Goal: Transaction & Acquisition: Purchase product/service

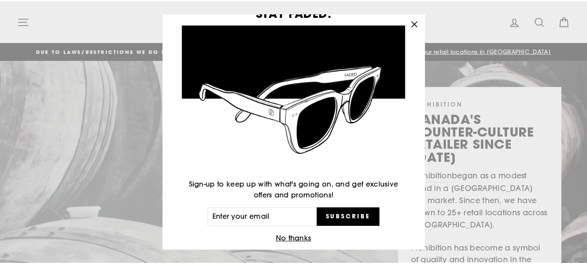
scroll to position [41, 0]
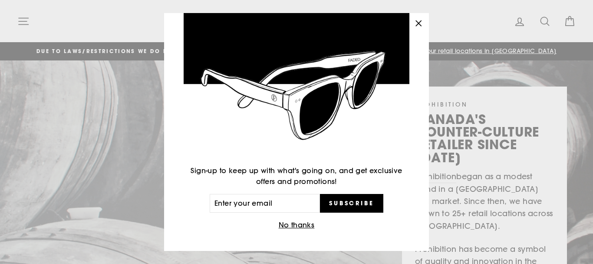
click at [287, 222] on button "No thanks" at bounding box center [296, 225] width 41 height 12
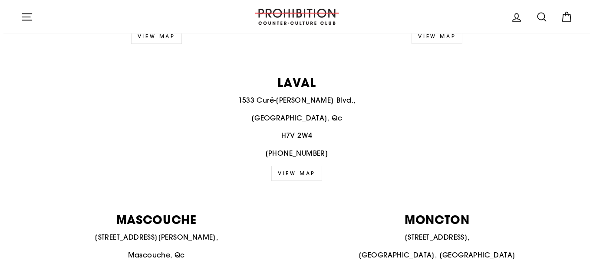
scroll to position [811, 0]
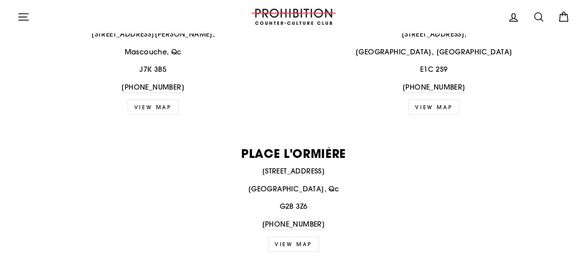
click at [568, 18] on icon at bounding box center [563, 17] width 12 height 12
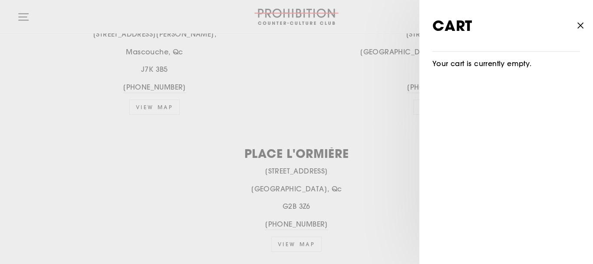
click at [577, 20] on icon "button" at bounding box center [580, 26] width 12 height 12
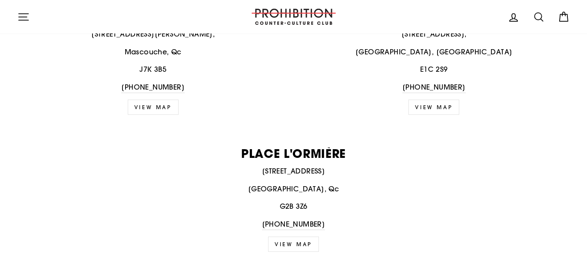
click at [26, 17] on icon "button" at bounding box center [23, 17] width 12 height 12
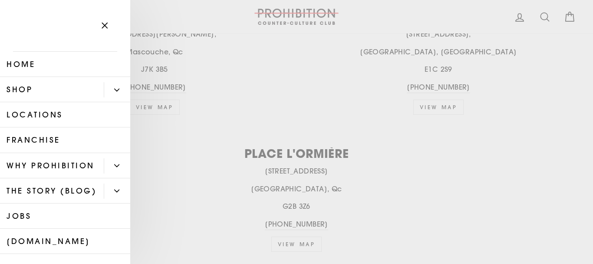
click at [46, 86] on link "Shop" at bounding box center [52, 89] width 104 height 25
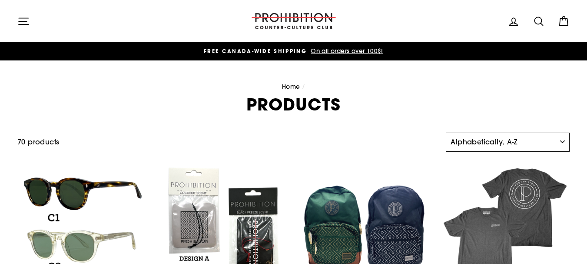
click at [506, 138] on select "Sort Featured Best selling Alphabetically, A-Z Alphabetically, Z-A Price, low t…" at bounding box center [507, 141] width 124 height 19
select select "price-descending"
click at [445, 132] on select "Sort Featured Best selling Alphabetically, A-Z Alphabetically, Z-A Price, low t…" at bounding box center [507, 141] width 124 height 19
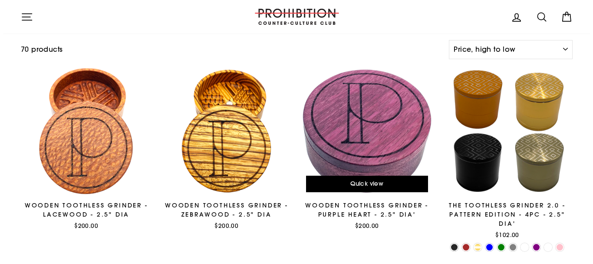
scroll to position [101, 0]
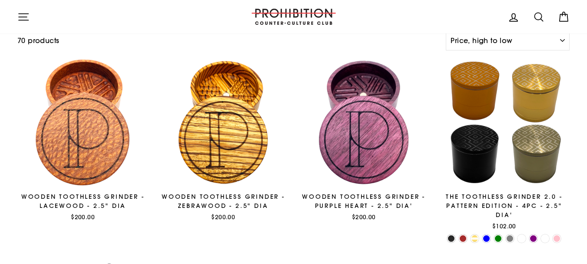
click at [16, 16] on button "Site navigation" at bounding box center [23, 16] width 23 height 19
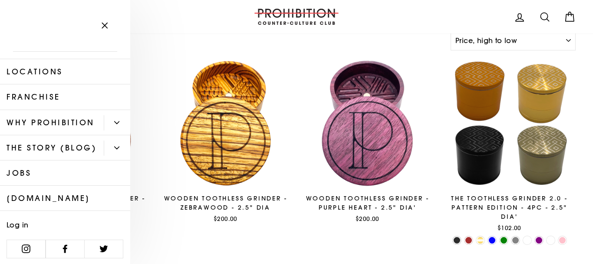
scroll to position [165, 0]
